Goal: Transaction & Acquisition: Purchase product/service

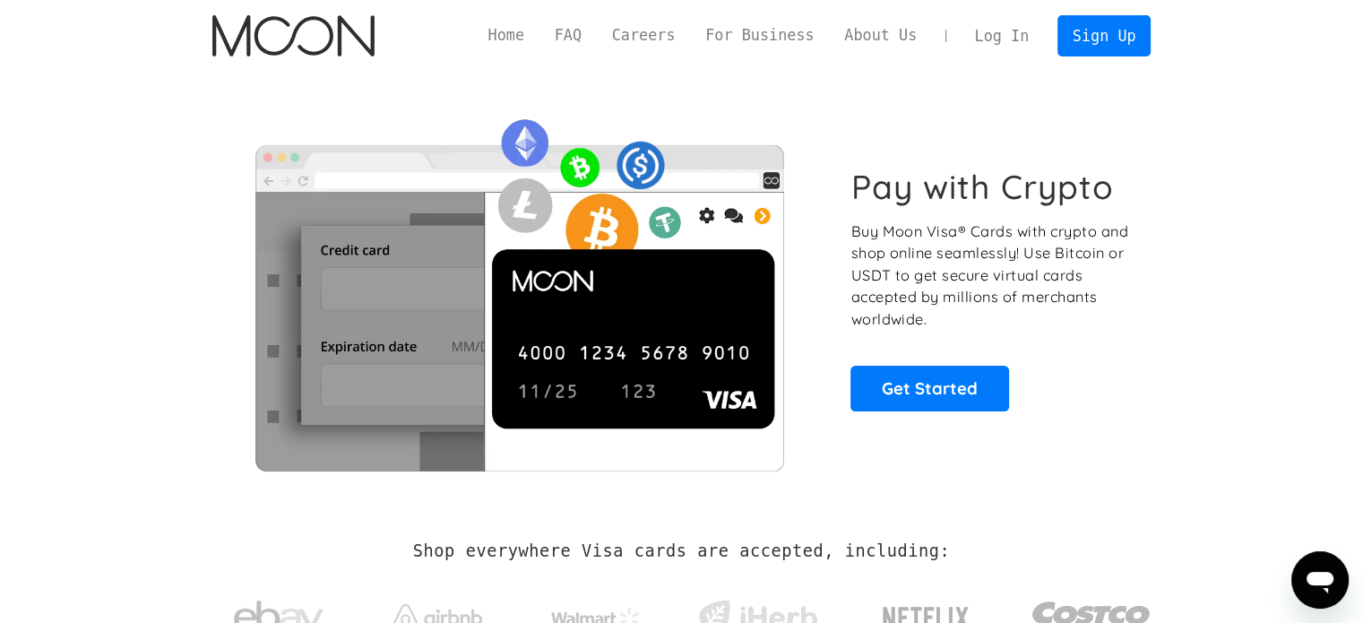
click at [1026, 31] on link "Log In" at bounding box center [1002, 35] width 84 height 39
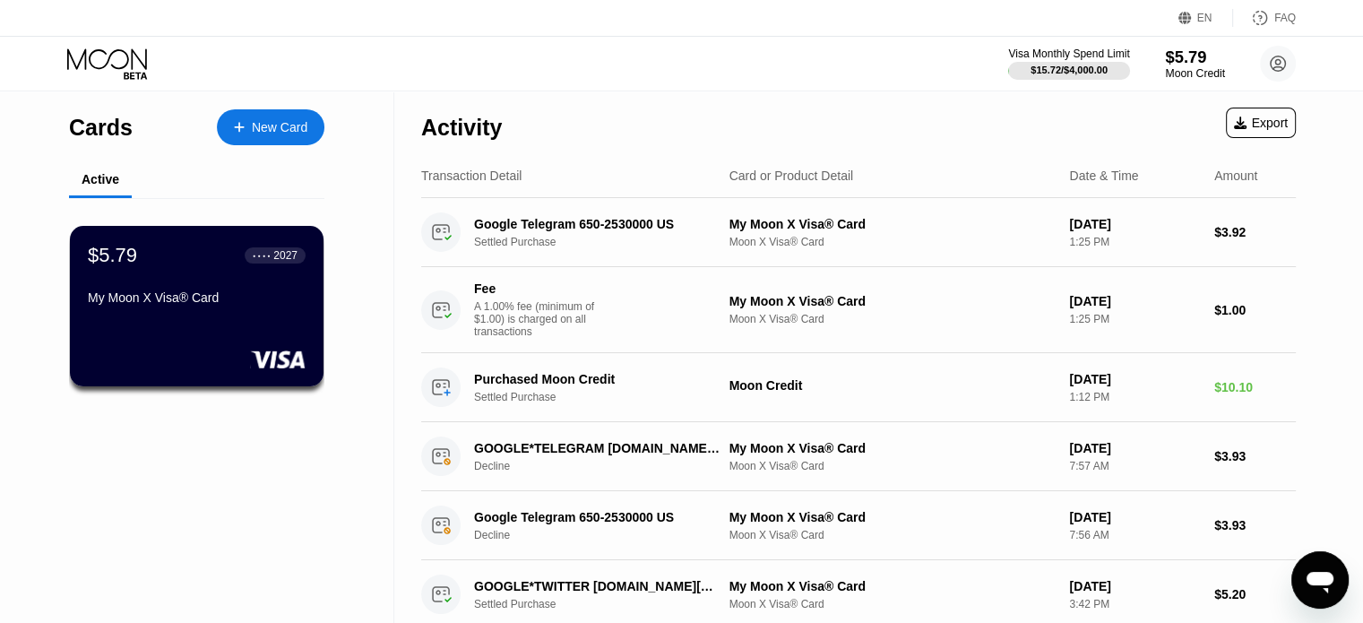
click at [1204, 56] on div "$5.79" at bounding box center [1195, 57] width 60 height 19
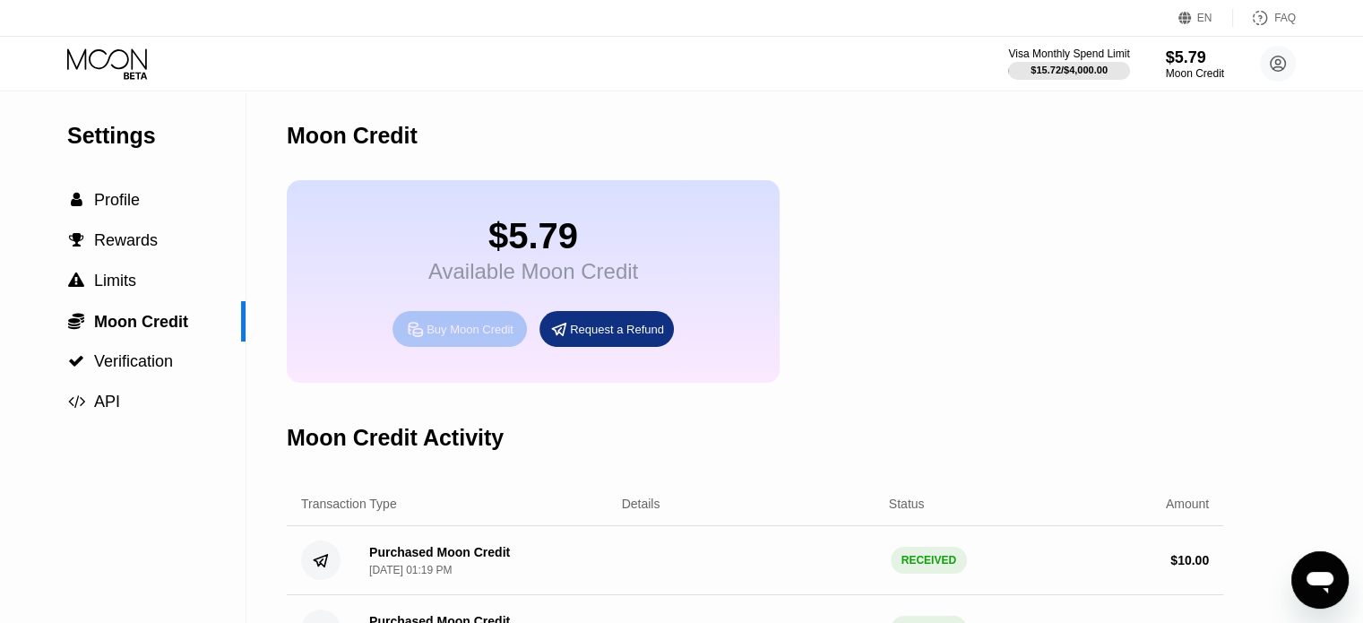
click at [496, 337] on div "Buy Moon Credit" at bounding box center [470, 329] width 87 height 15
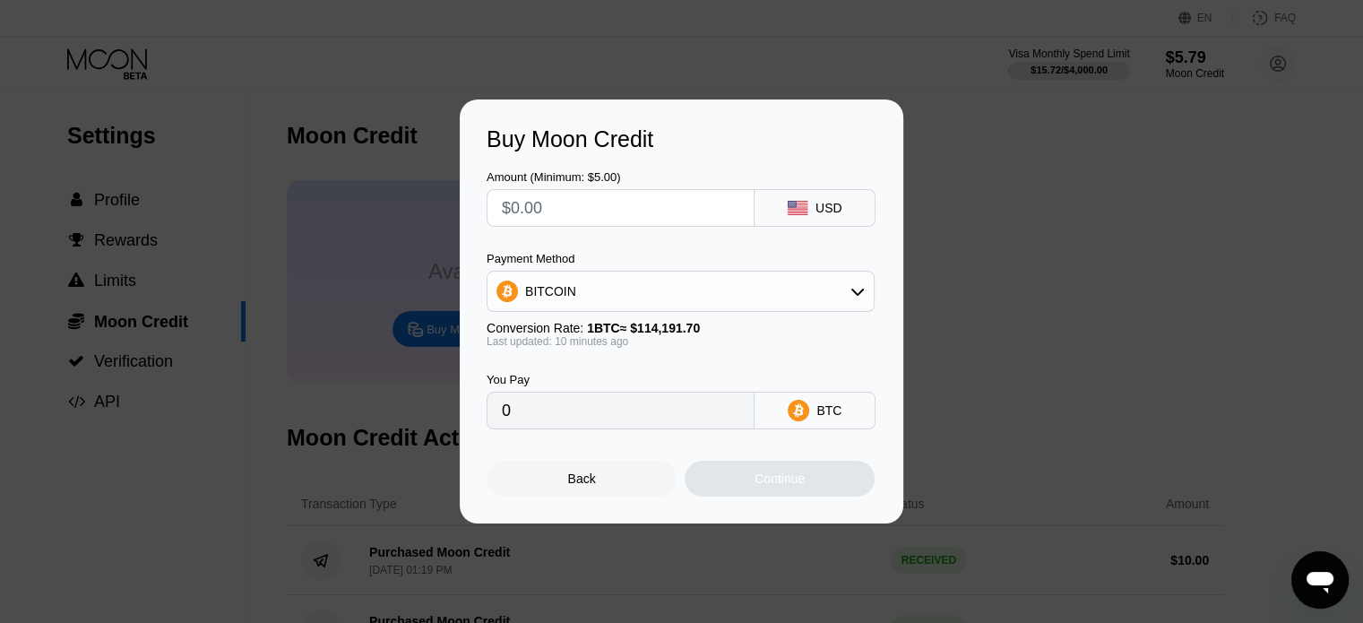
click at [592, 215] on input "text" at bounding box center [621, 208] width 238 height 36
type input "$1"
type input "0.00000875"
type input "$10"
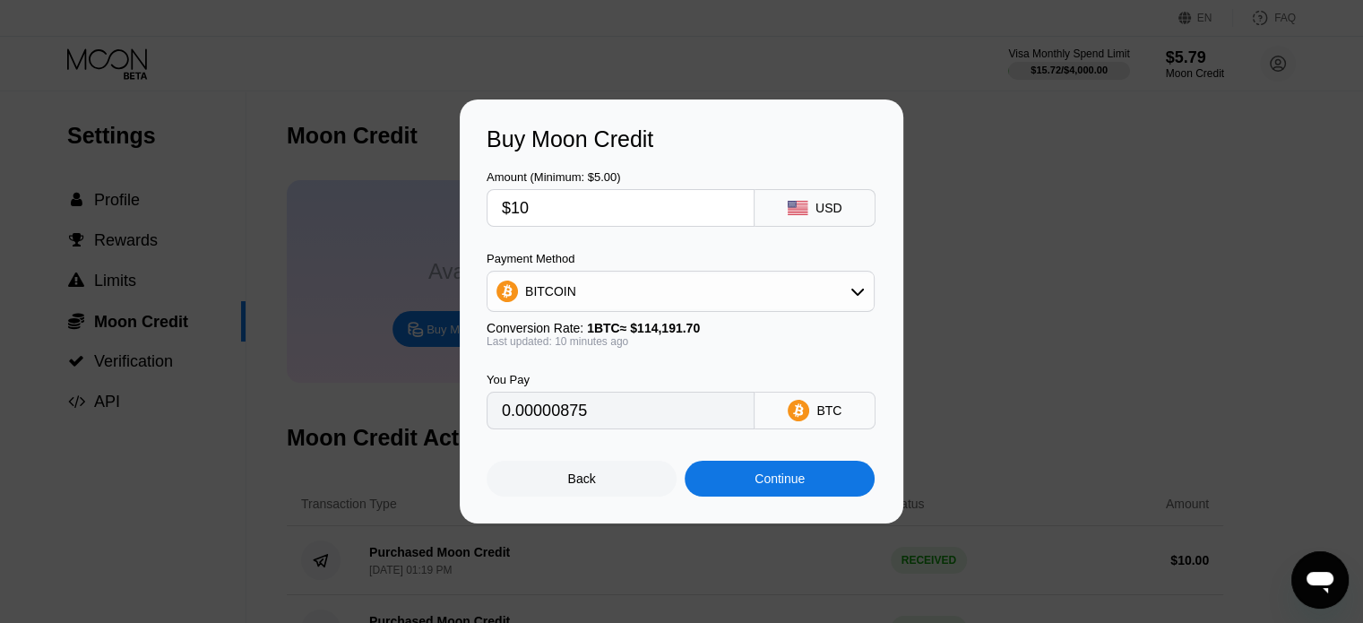
type input "0.00008747"
type input "$10"
click at [635, 294] on div "BITCOIN" at bounding box center [681, 291] width 386 height 36
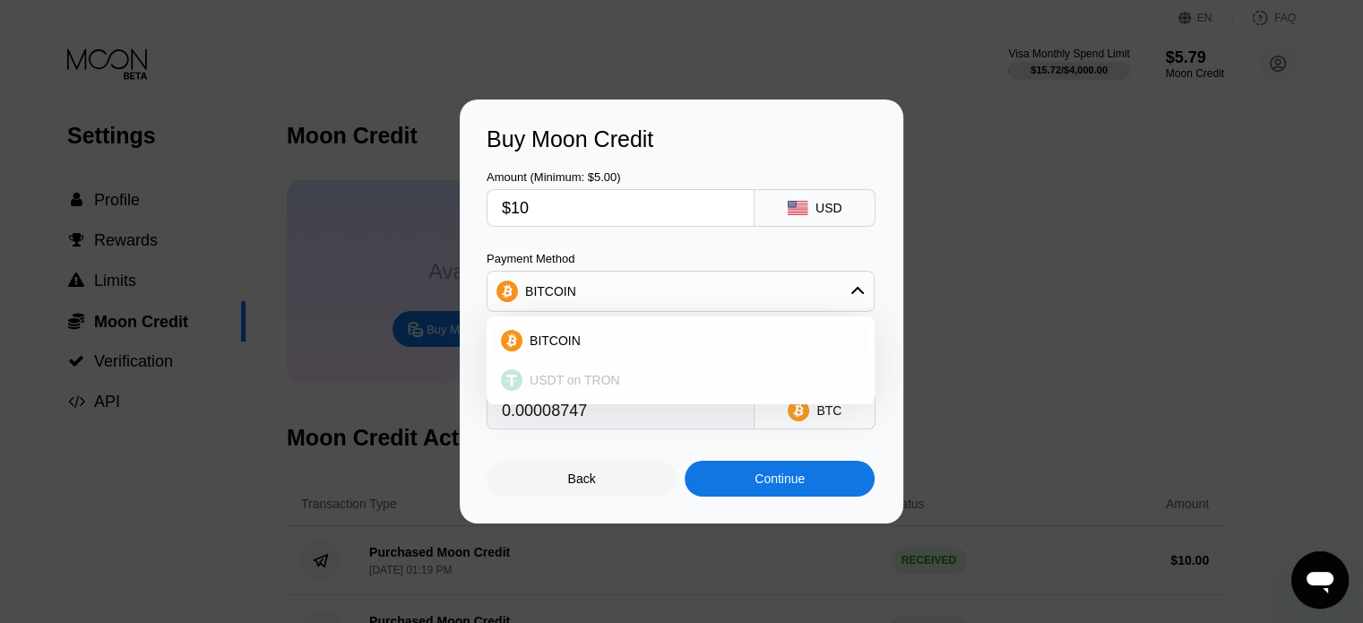
click at [647, 380] on div "USDT on TRON" at bounding box center [692, 380] width 338 height 14
type input "10.10"
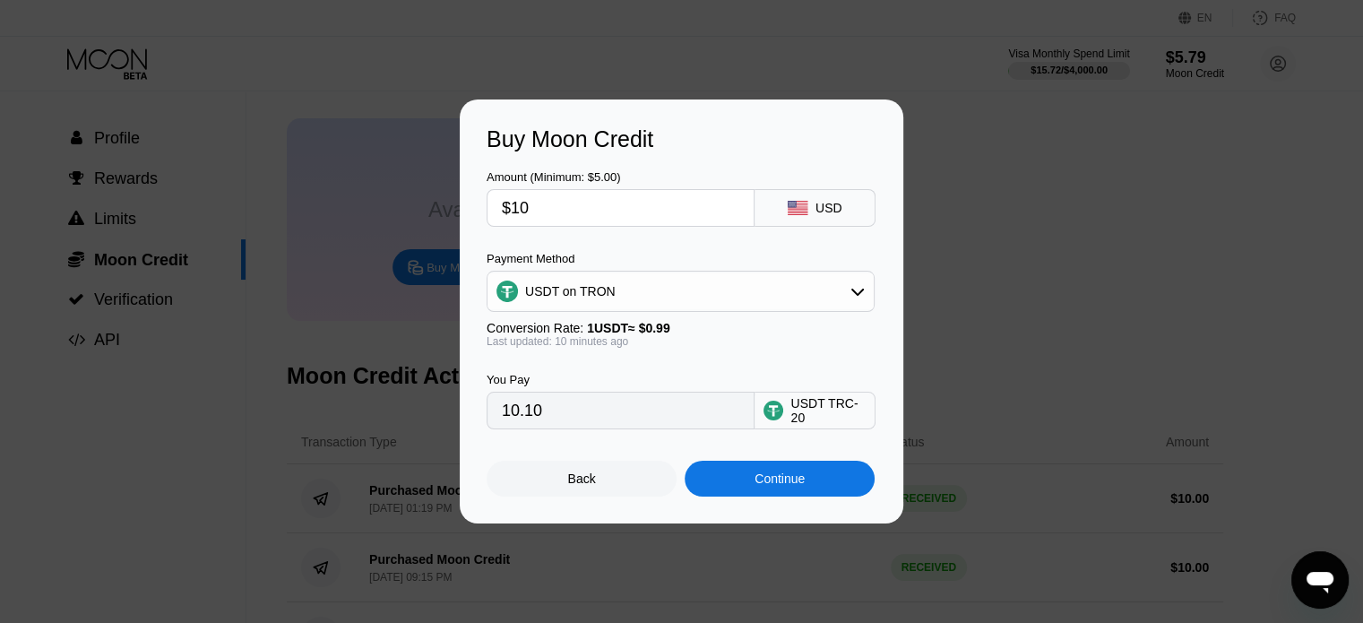
scroll to position [90, 0]
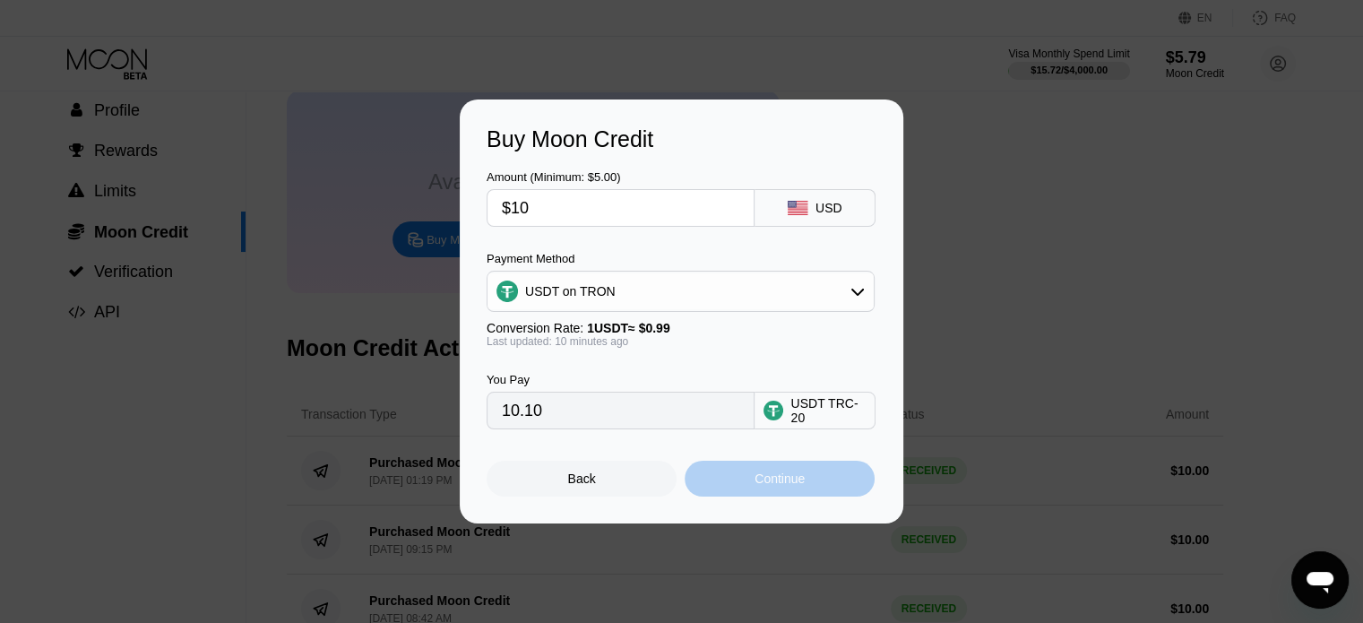
click at [790, 470] on div "Continue" at bounding box center [780, 479] width 190 height 36
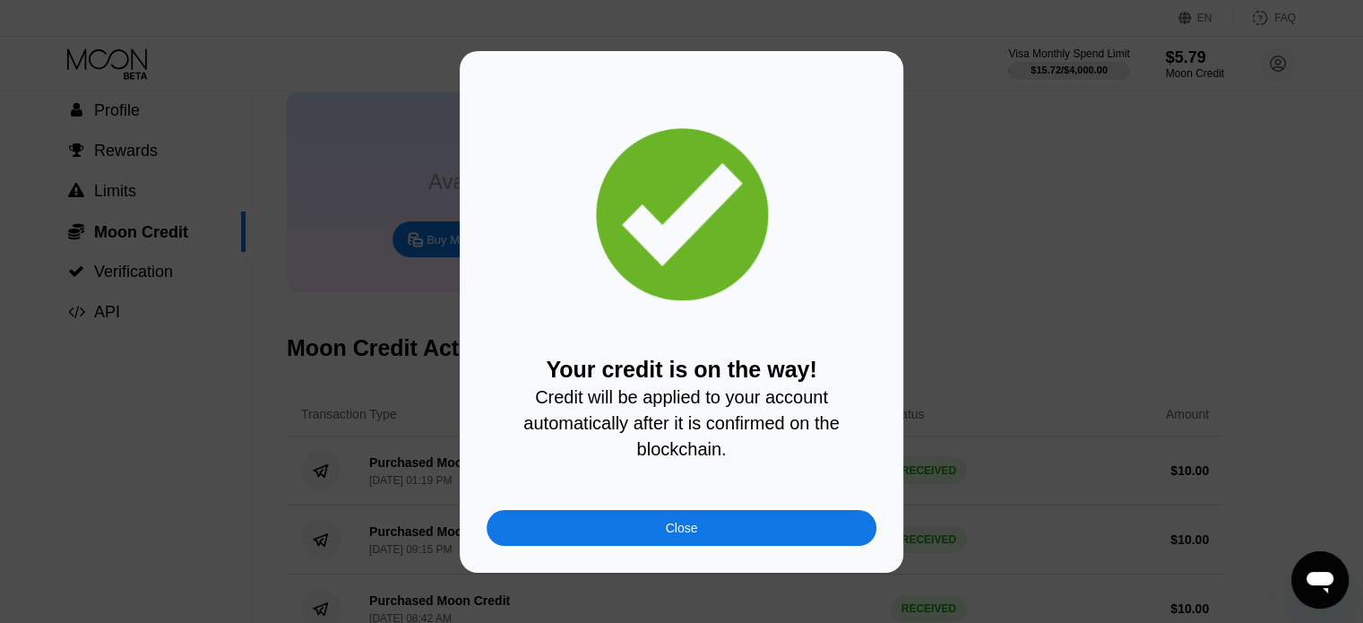
click at [609, 512] on div "Your credit is on the way! Credit will be applied to your account automatically…" at bounding box center [682, 312] width 390 height 468
click at [609, 525] on div "Close" at bounding box center [682, 528] width 390 height 36
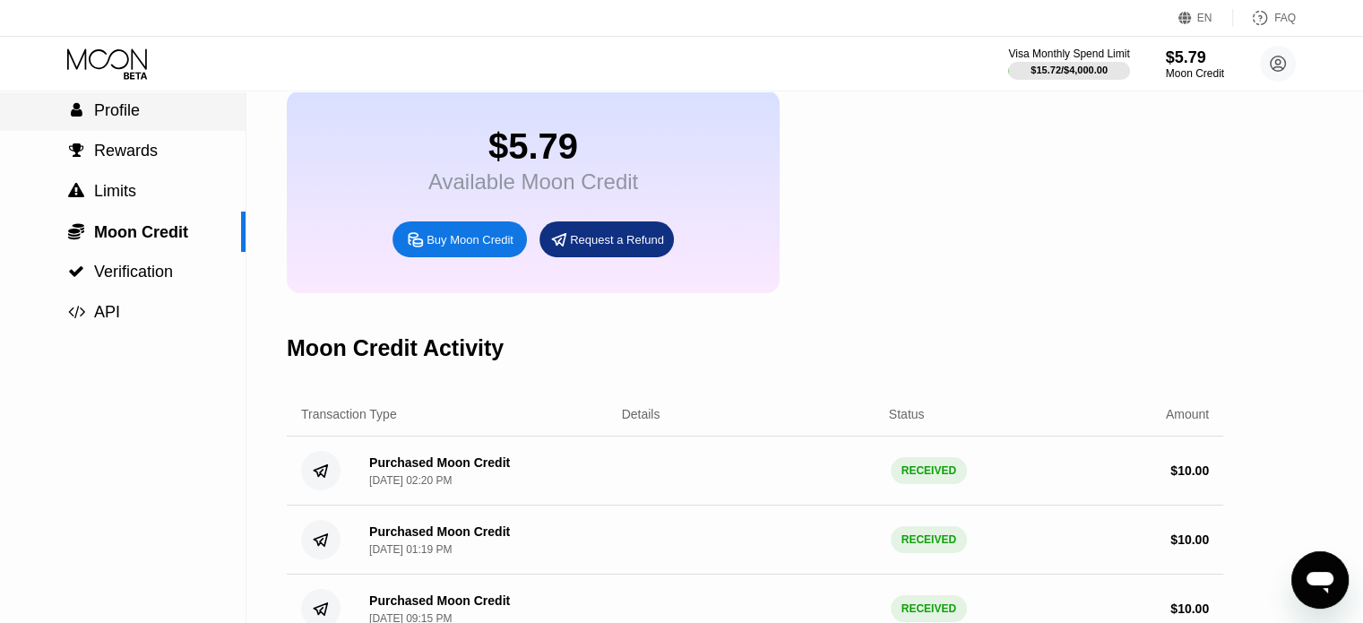
click at [143, 120] on div " Profile" at bounding box center [123, 110] width 246 height 19
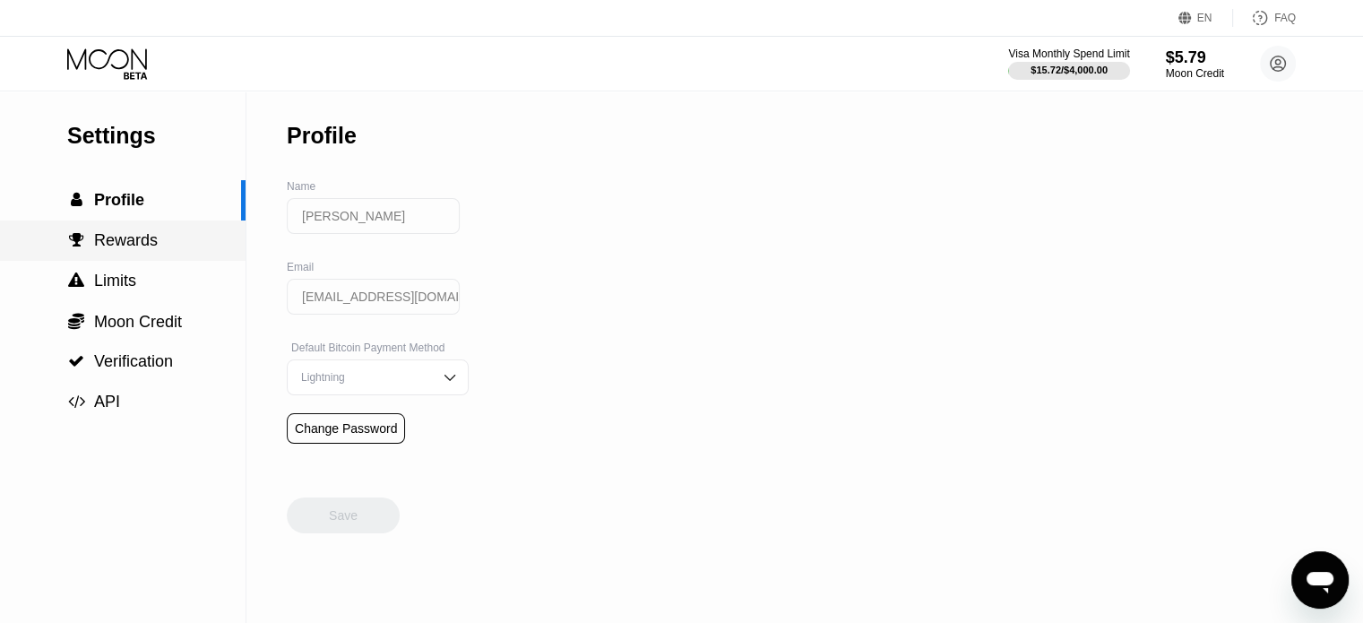
click at [118, 246] on span "Rewards" at bounding box center [126, 240] width 64 height 18
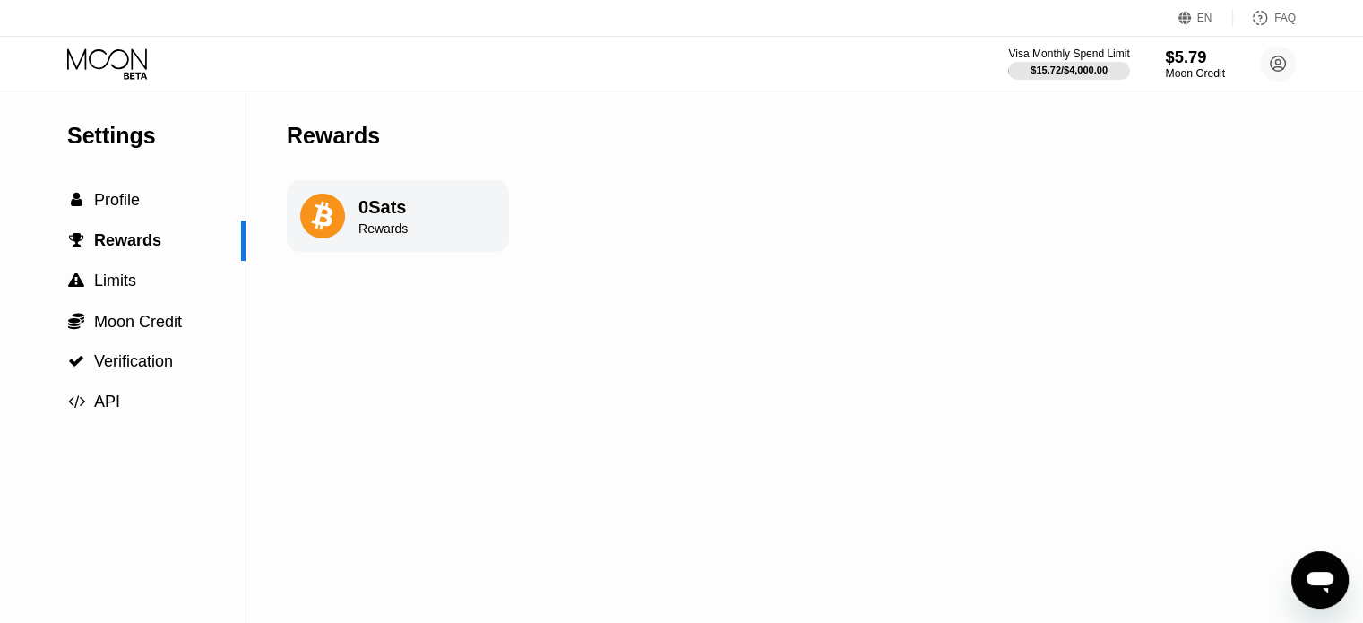
click at [1200, 56] on div "$5.79" at bounding box center [1195, 57] width 60 height 19
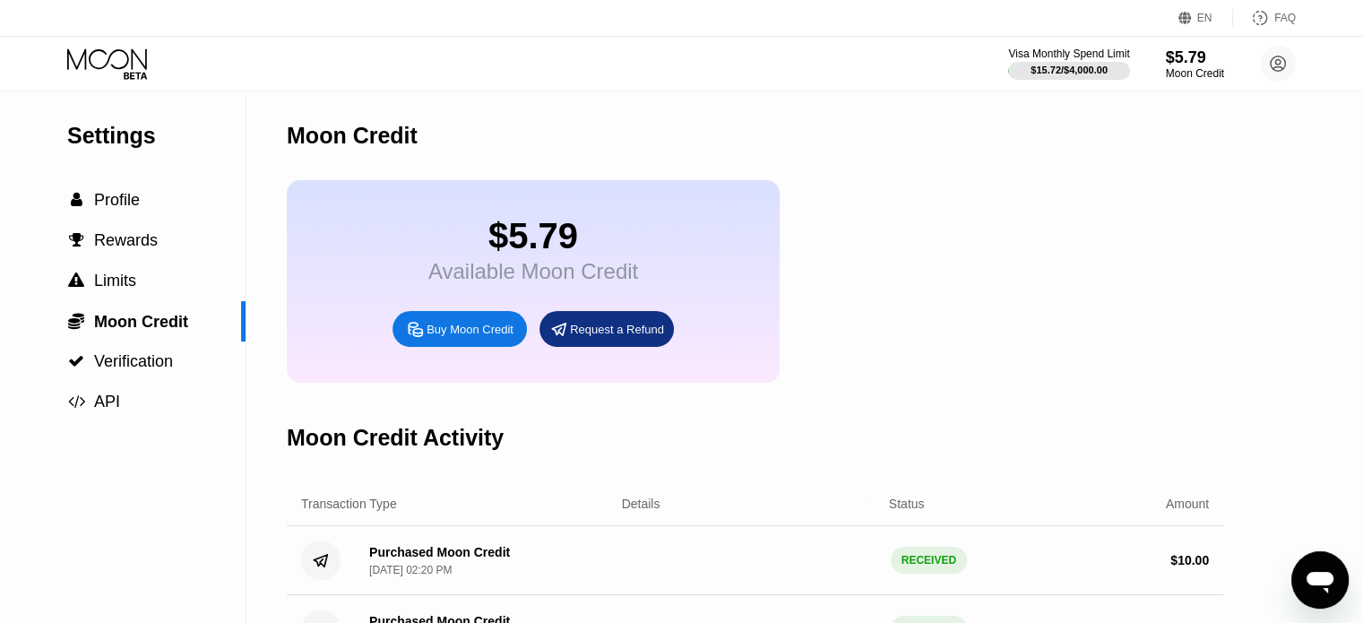
click at [501, 238] on div "$5.79" at bounding box center [533, 236] width 210 height 40
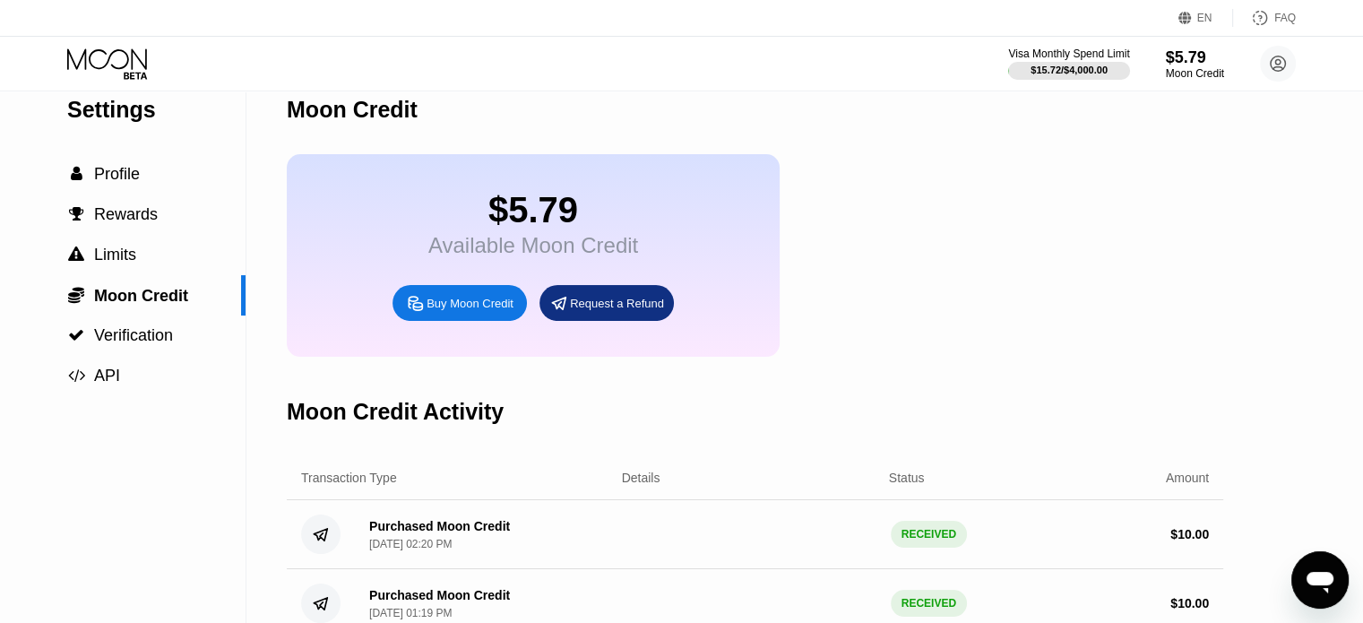
scroll to position [25, 0]
click at [143, 333] on span "Verification" at bounding box center [133, 336] width 79 height 18
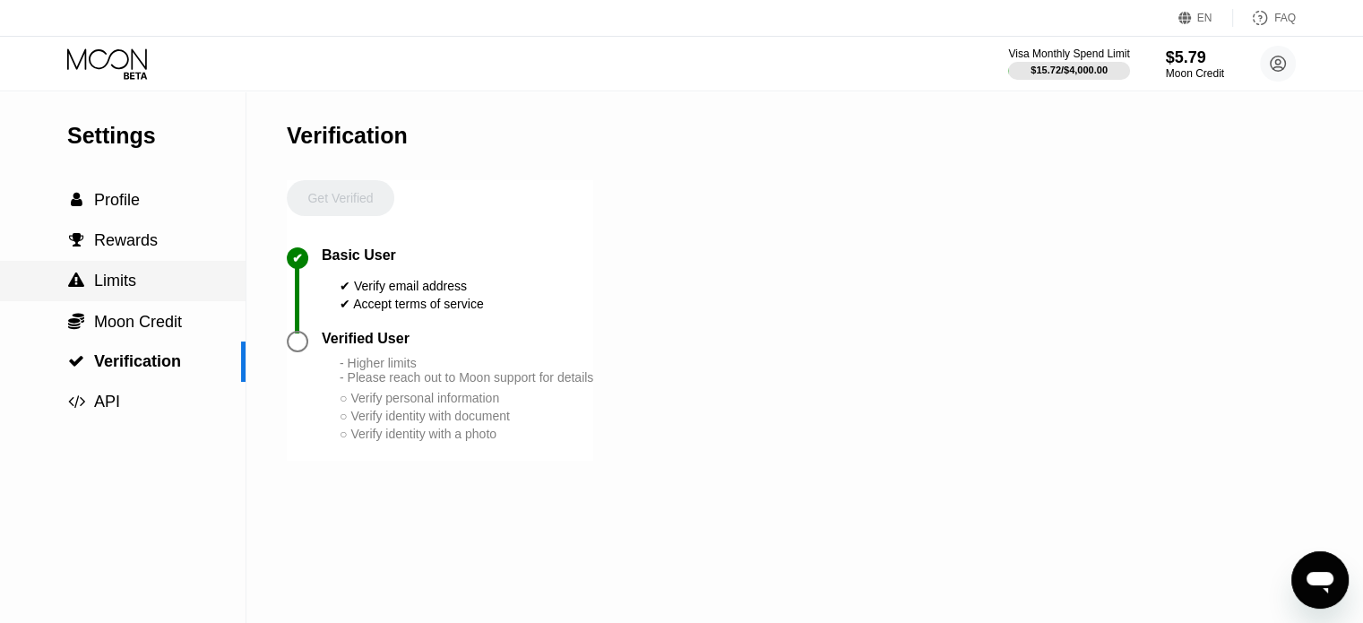
click at [130, 264] on div " Limits" at bounding box center [123, 281] width 246 height 40
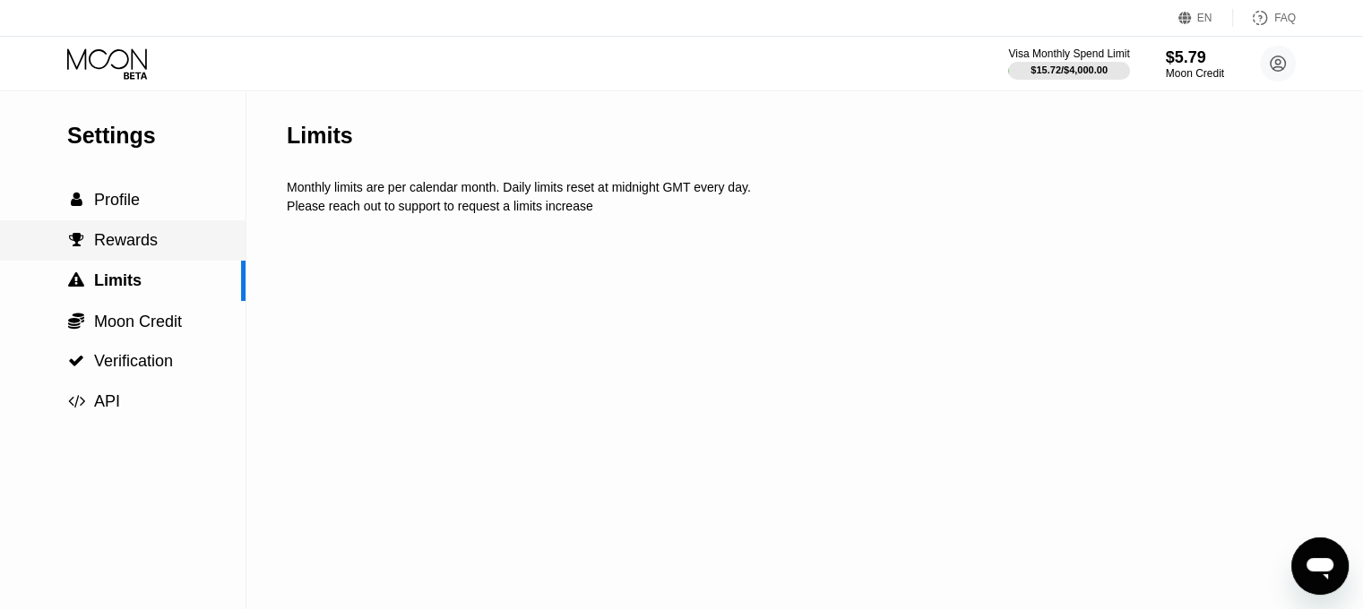
click at [143, 239] on span "Rewards" at bounding box center [126, 240] width 64 height 18
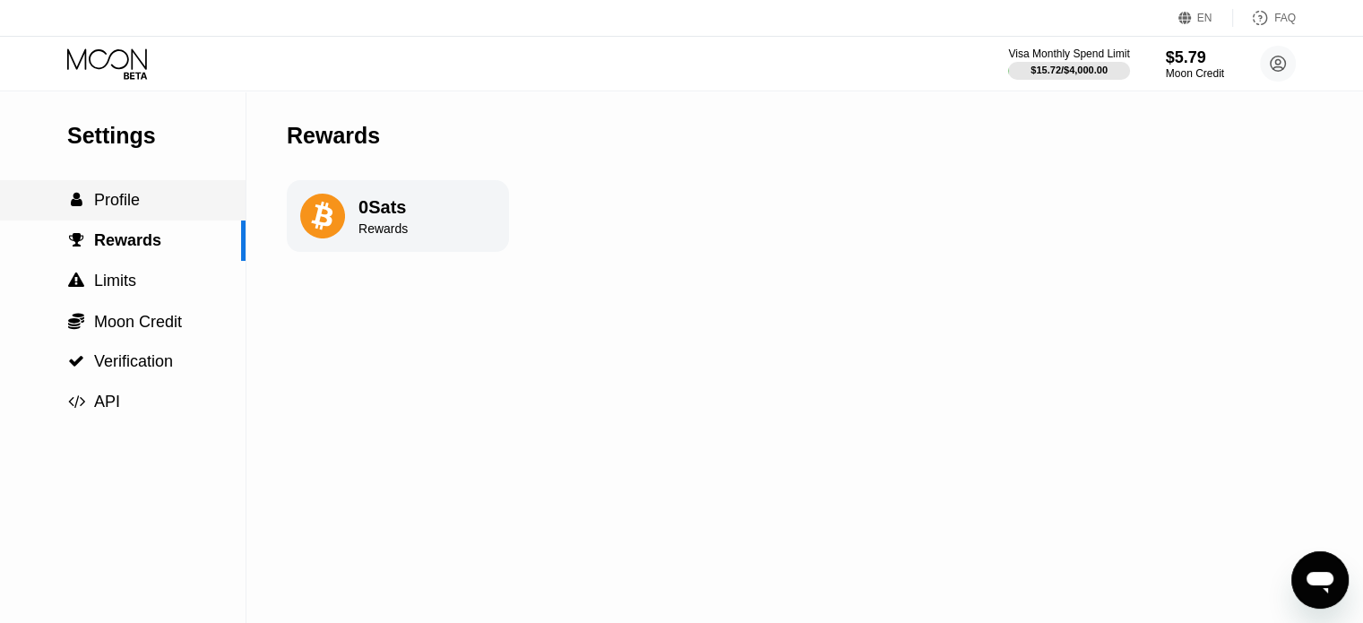
click at [142, 206] on div " Profile" at bounding box center [123, 200] width 246 height 19
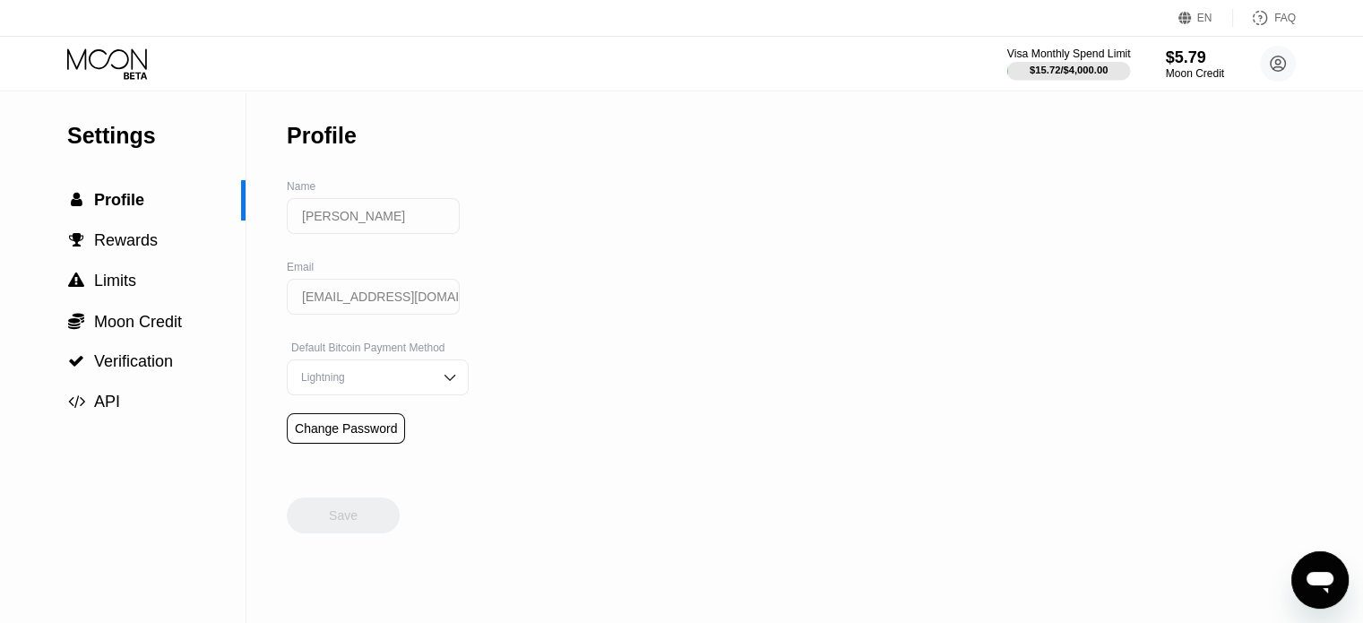
click at [1072, 67] on div "$15.72 / $4,000.00" at bounding box center [1069, 70] width 78 height 11
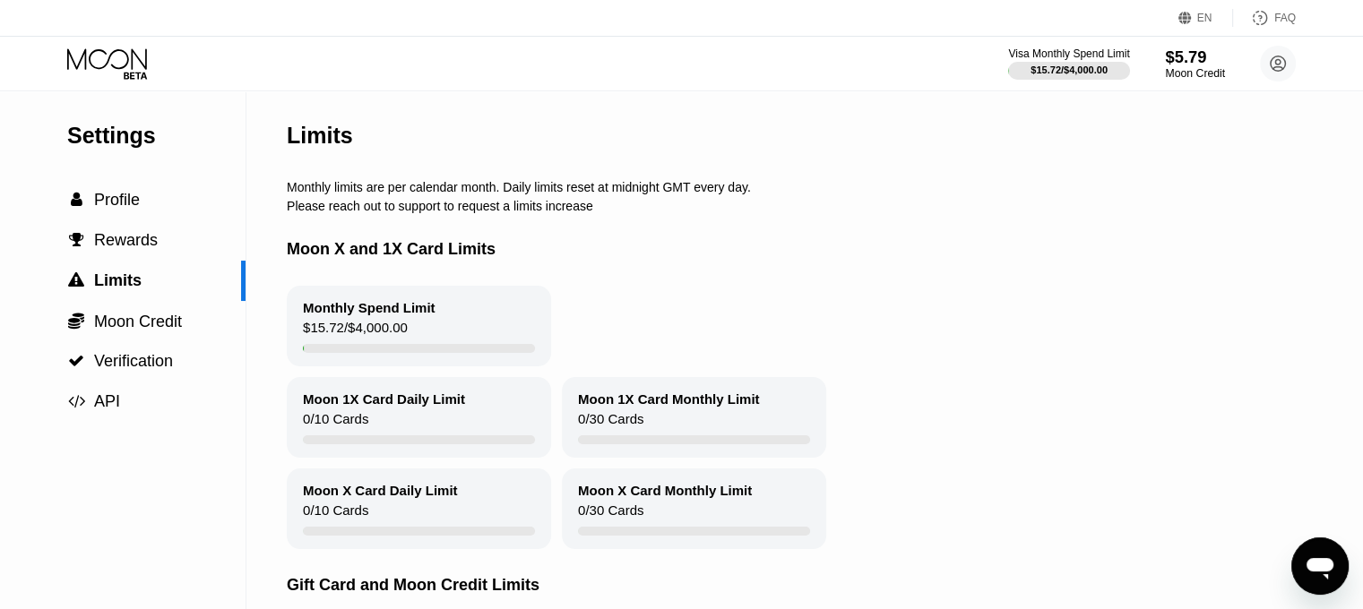
click at [1169, 56] on div "$5.79" at bounding box center [1195, 57] width 60 height 19
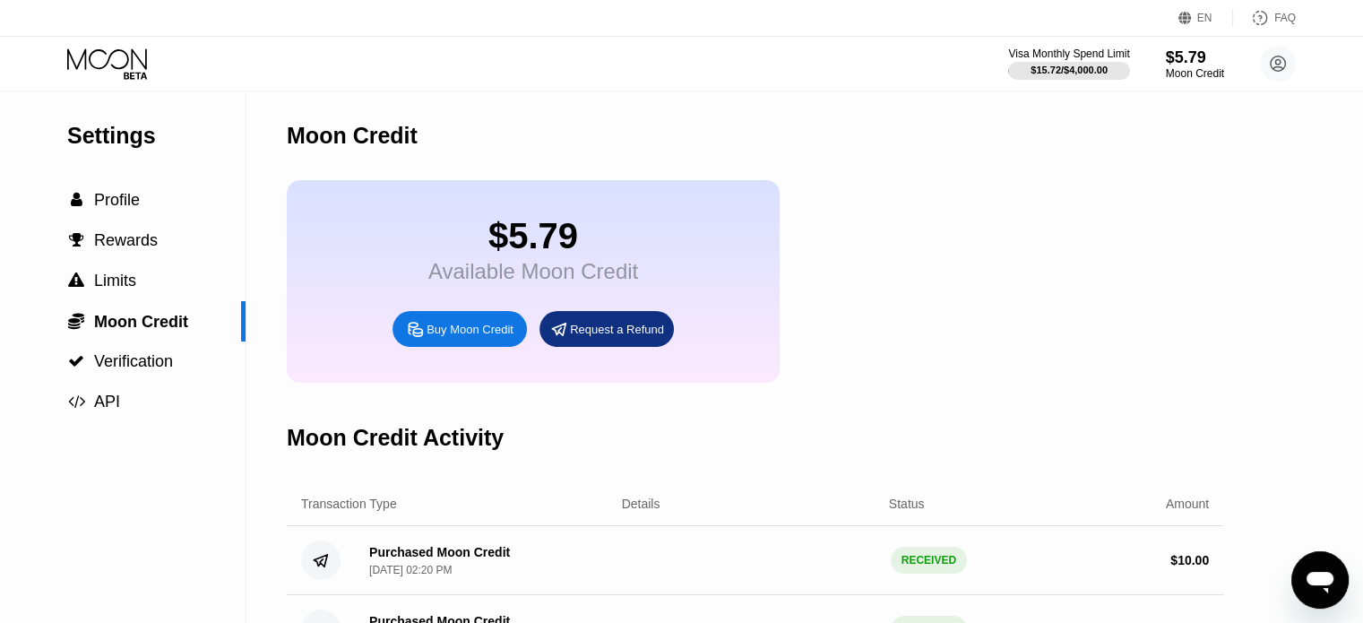
click at [617, 337] on div "Request a Refund" at bounding box center [617, 329] width 94 height 15
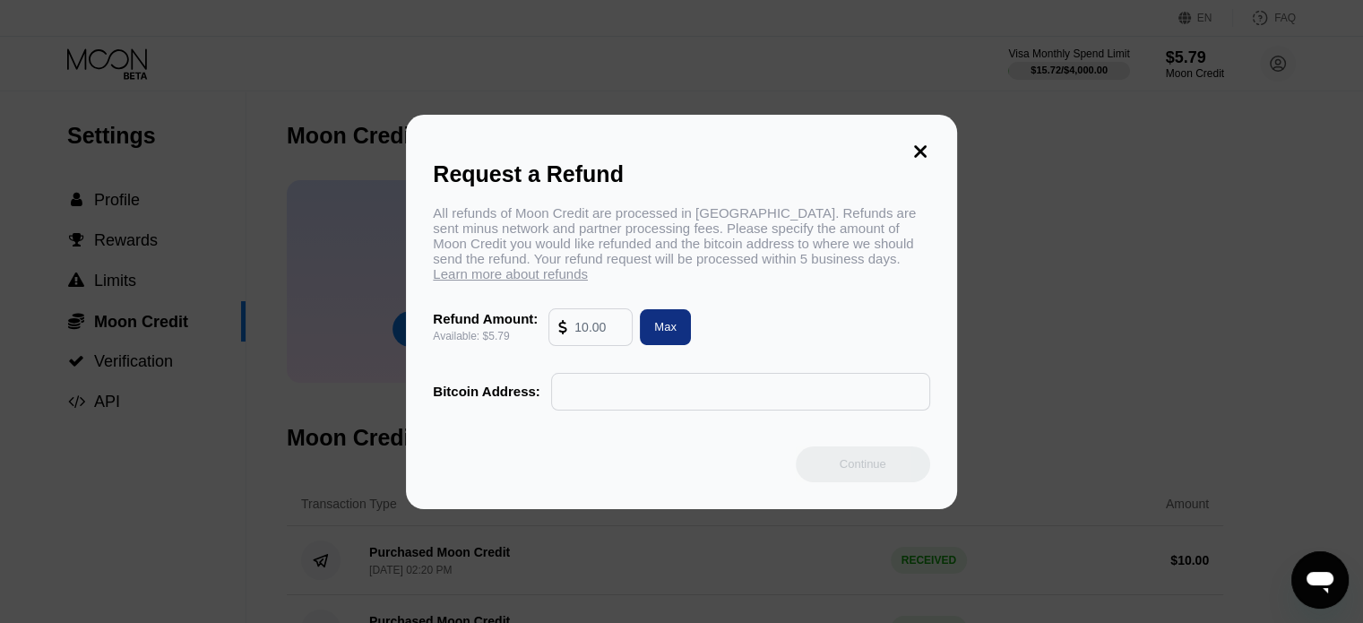
click at [925, 146] on icon at bounding box center [921, 152] width 20 height 20
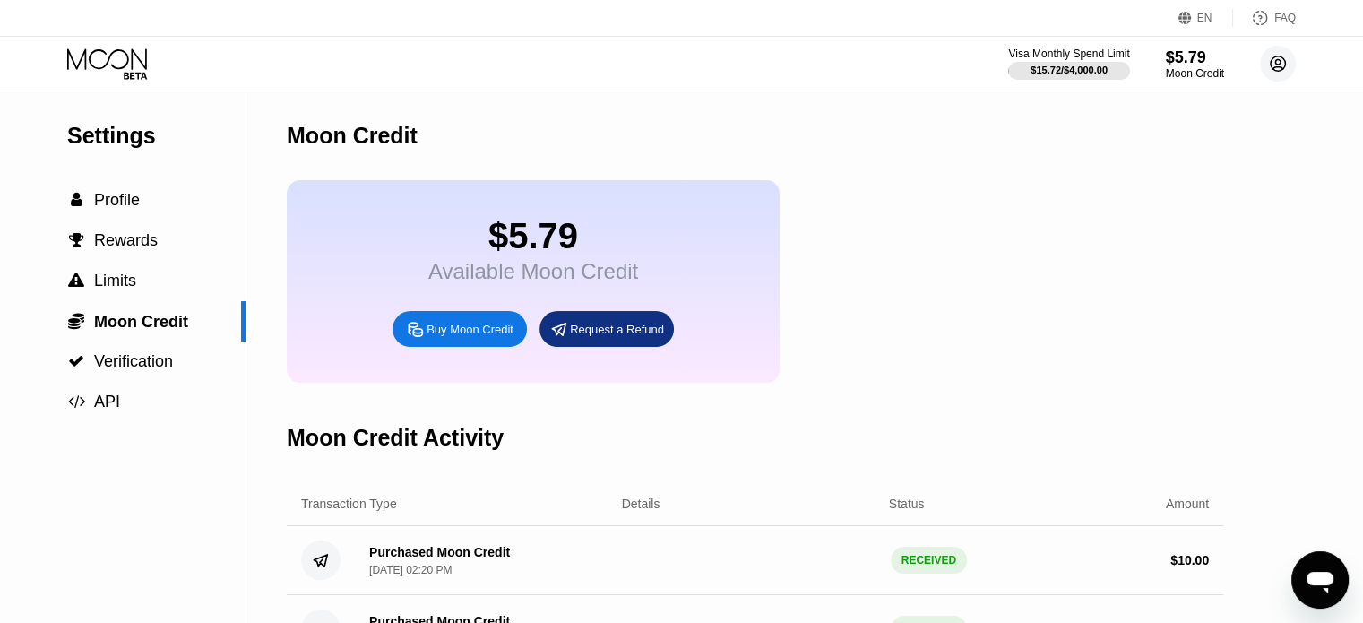
click at [1279, 64] on icon at bounding box center [1279, 64] width 10 height 10
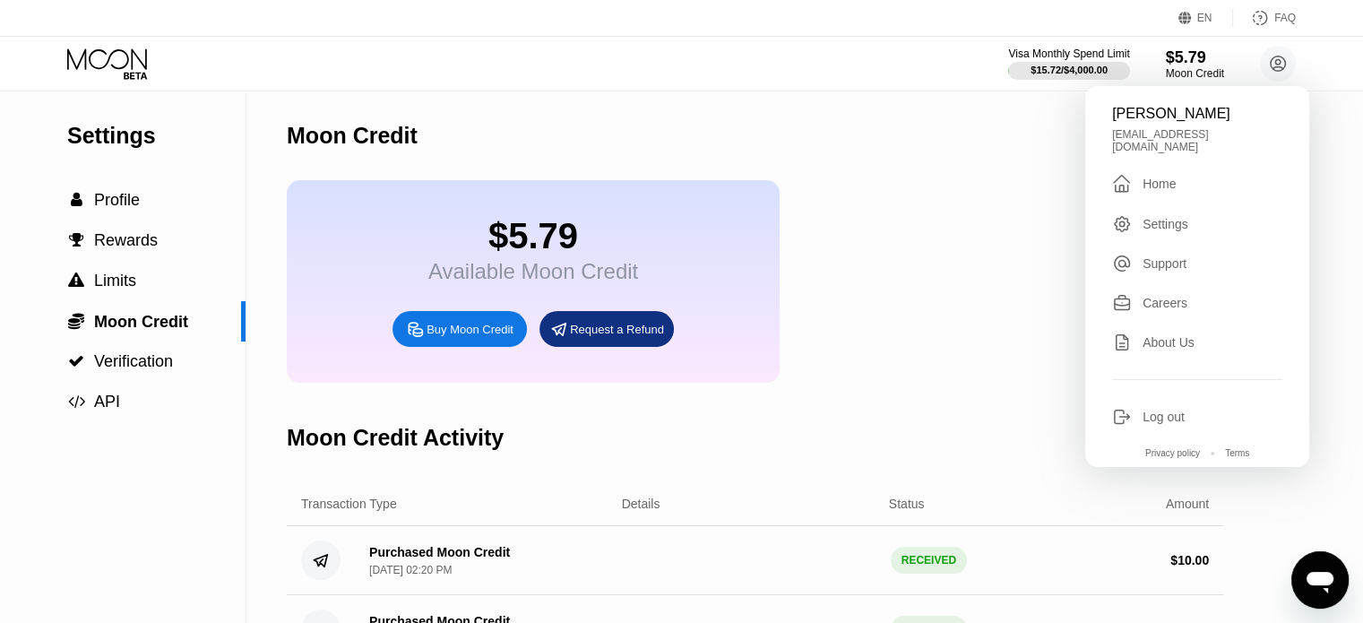
click at [1165, 177] on div "Home" at bounding box center [1159, 184] width 33 height 14
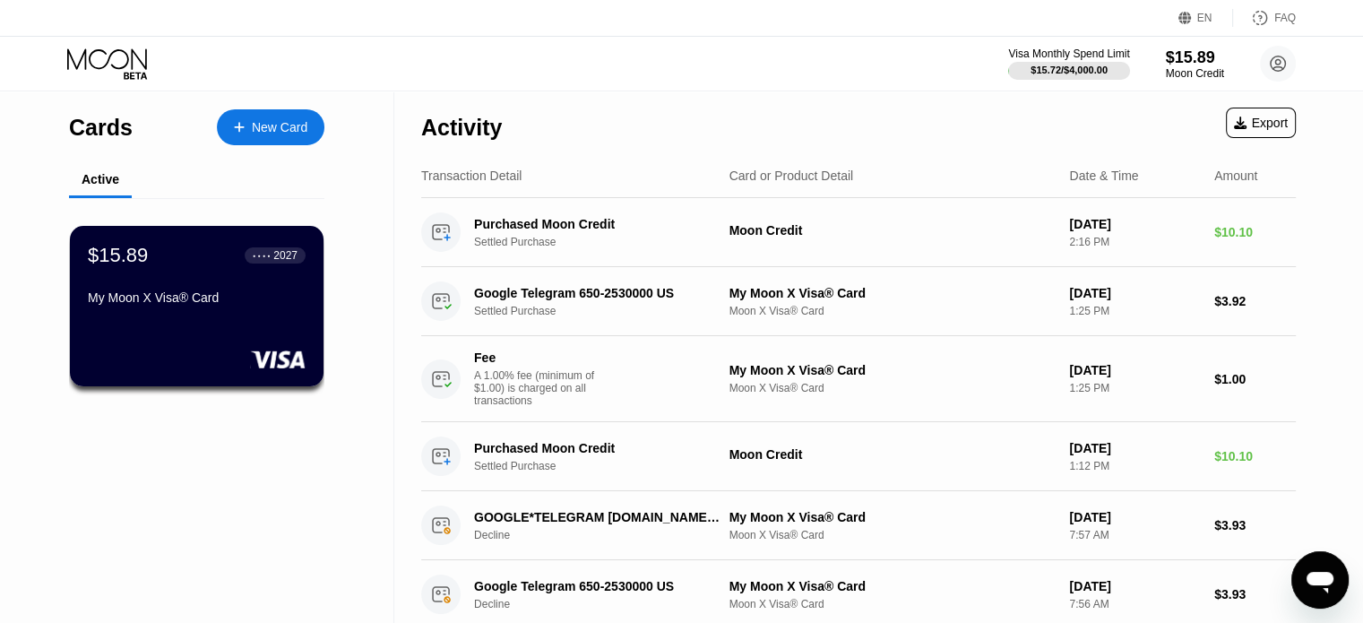
click at [286, 255] on div "2027" at bounding box center [285, 255] width 24 height 13
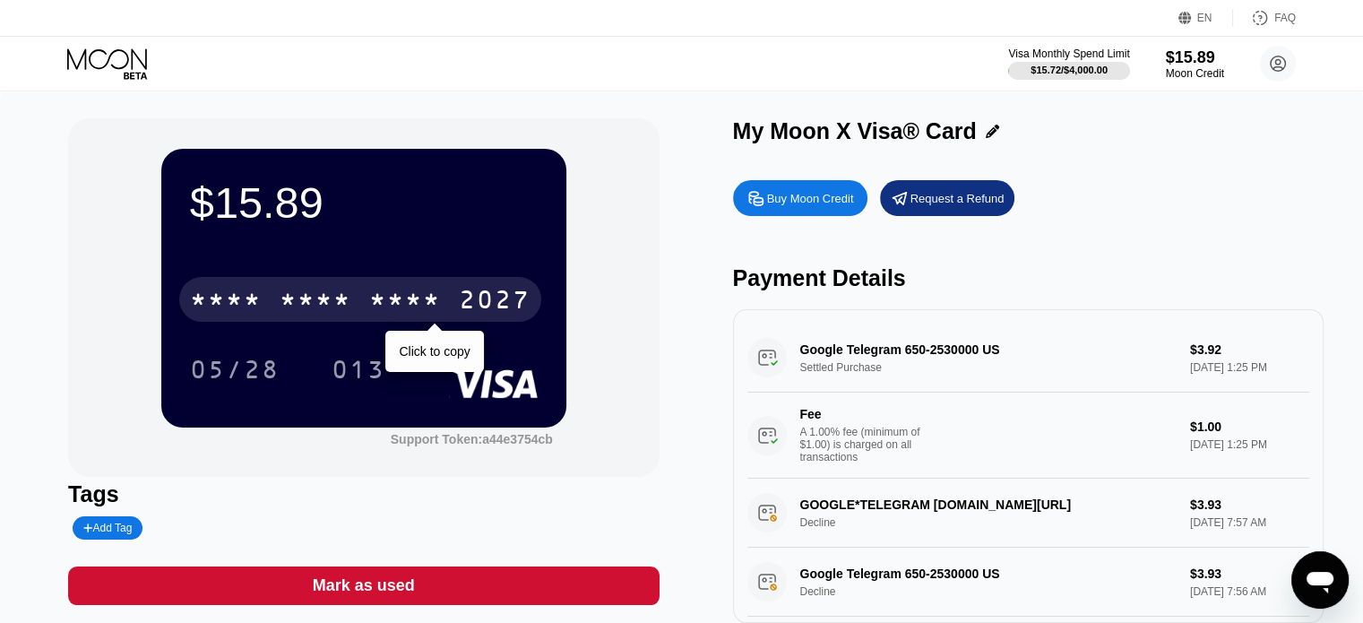
click at [365, 307] on div "* * * * * * * * * * * * 2027" at bounding box center [360, 299] width 362 height 45
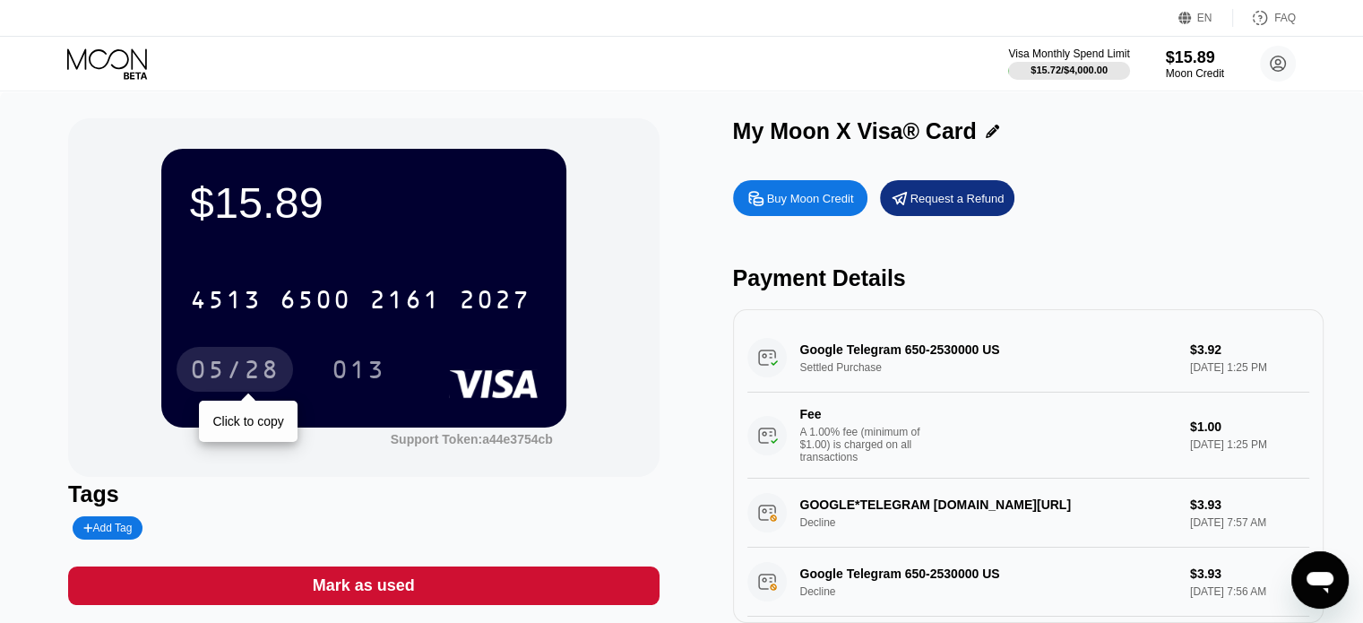
click at [232, 366] on div "05/28" at bounding box center [235, 372] width 90 height 29
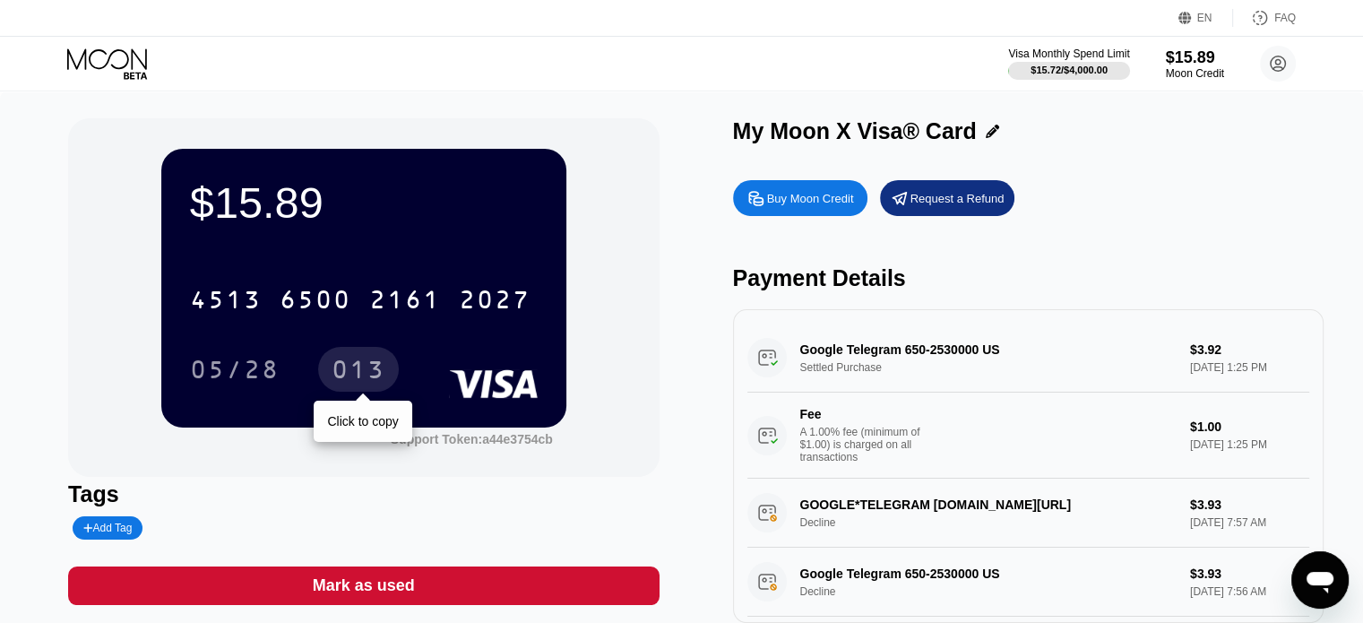
click at [376, 367] on div "013" at bounding box center [359, 372] width 54 height 29
click at [1210, 64] on div "$15.89" at bounding box center [1195, 57] width 60 height 19
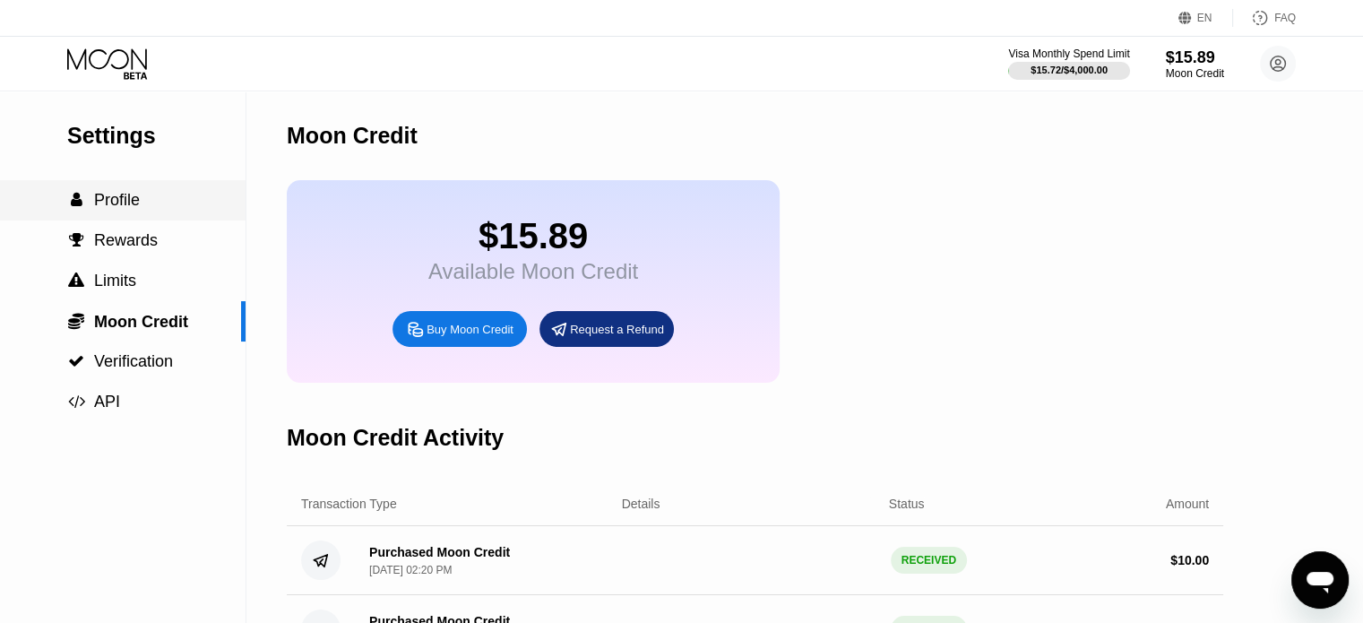
click at [129, 190] on div " Profile" at bounding box center [123, 200] width 246 height 40
